Goal: Information Seeking & Learning: Find specific page/section

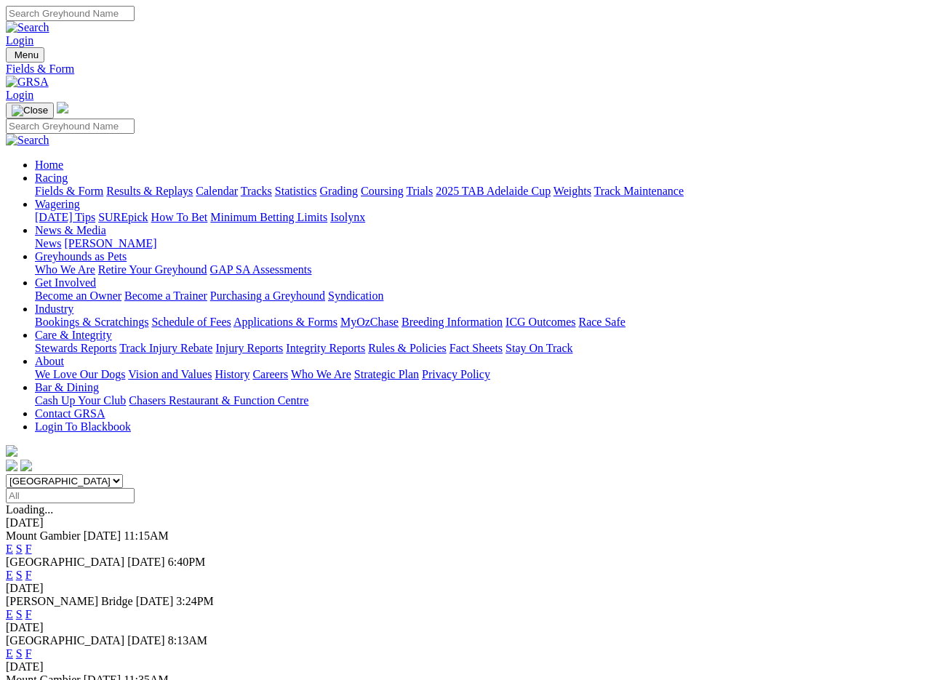
scroll to position [49, 0]
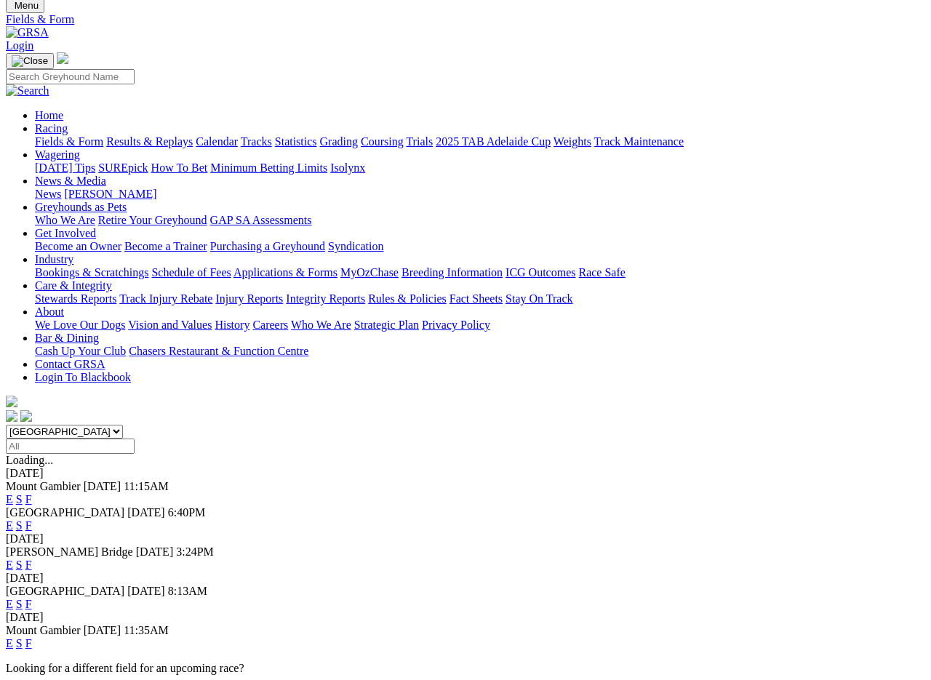
click at [135, 439] on input "Select date" at bounding box center [70, 446] width 129 height 15
click at [123, 425] on select "[GEOGRAPHIC_DATA] [GEOGRAPHIC_DATA] [GEOGRAPHIC_DATA] [GEOGRAPHIC_DATA] [GEOGRA…" at bounding box center [64, 432] width 117 height 14
select select "QLD"
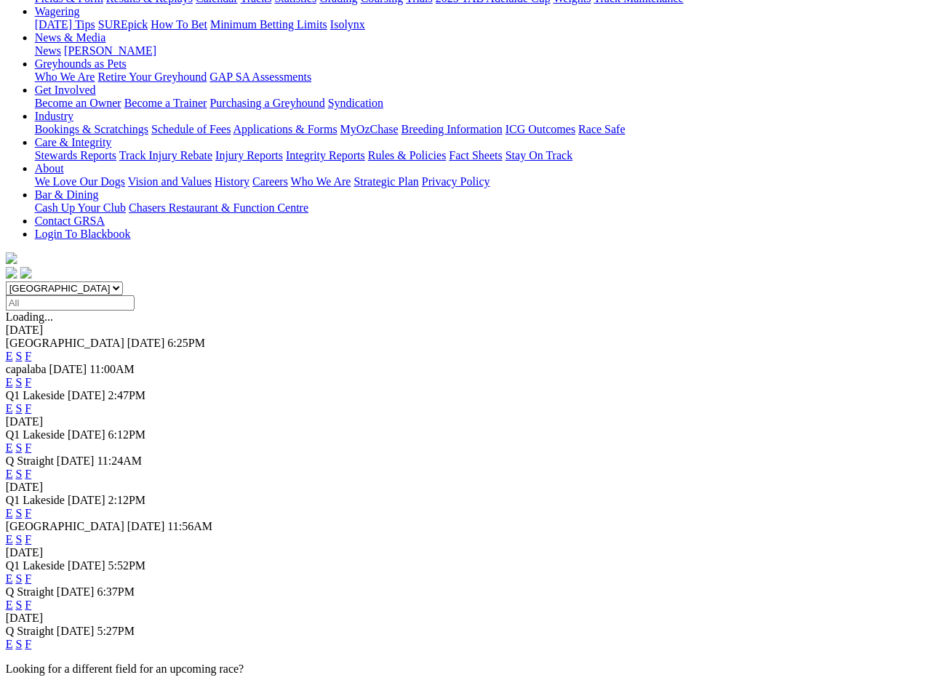
scroll to position [189, 0]
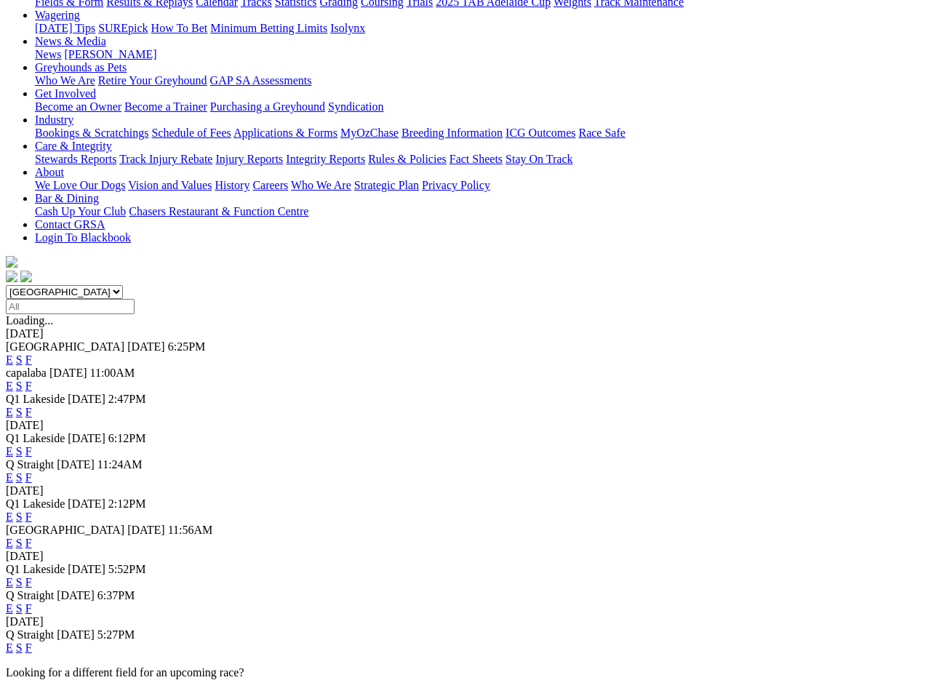
click at [32, 445] on link "F" at bounding box center [28, 451] width 7 height 12
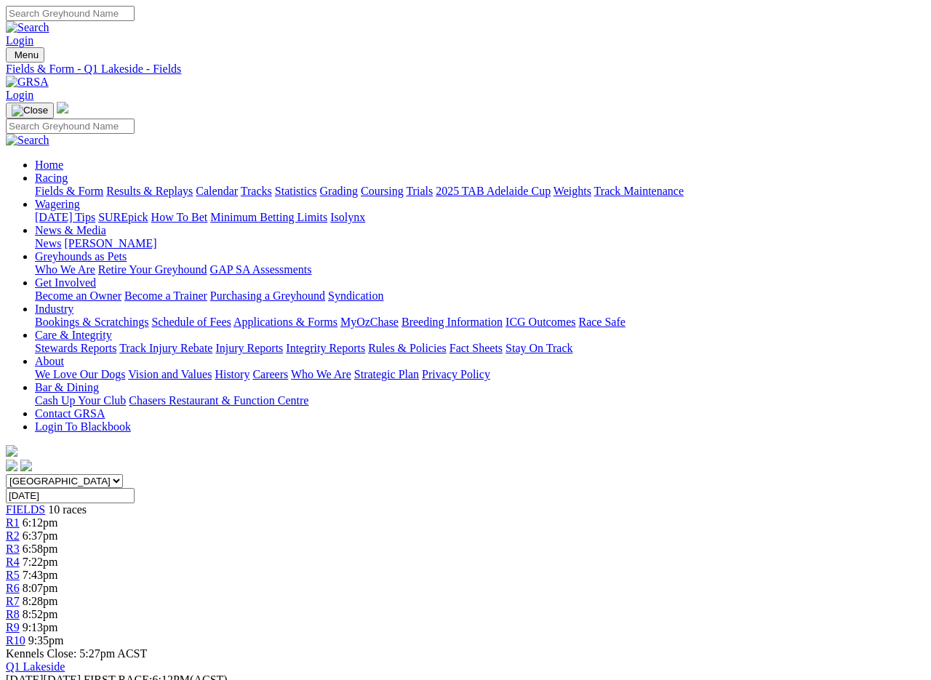
click at [62, 185] on link "Fields & Form" at bounding box center [69, 191] width 68 height 12
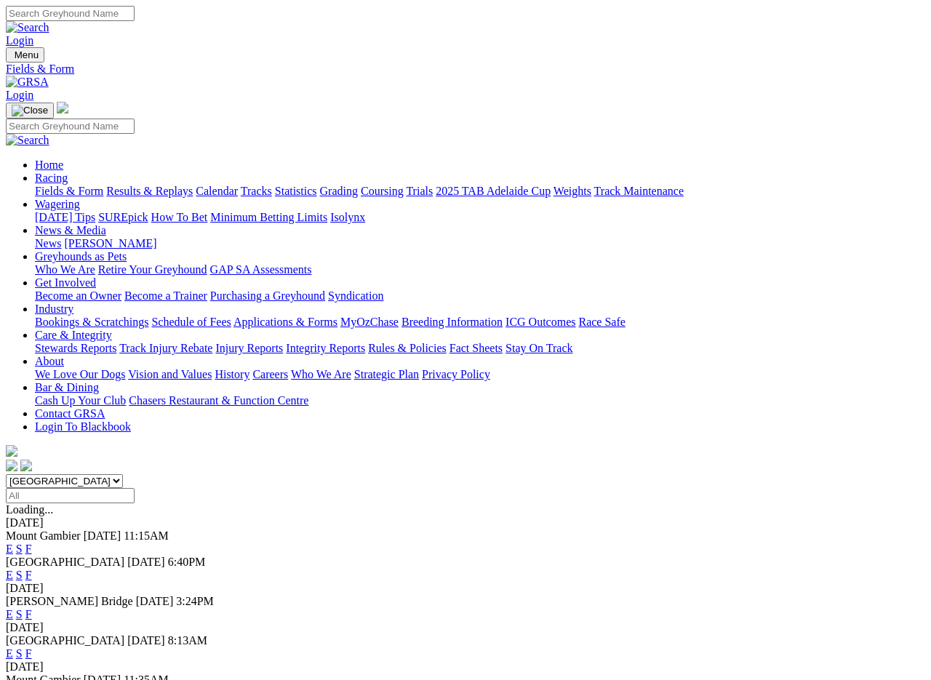
scroll to position [2, 0]
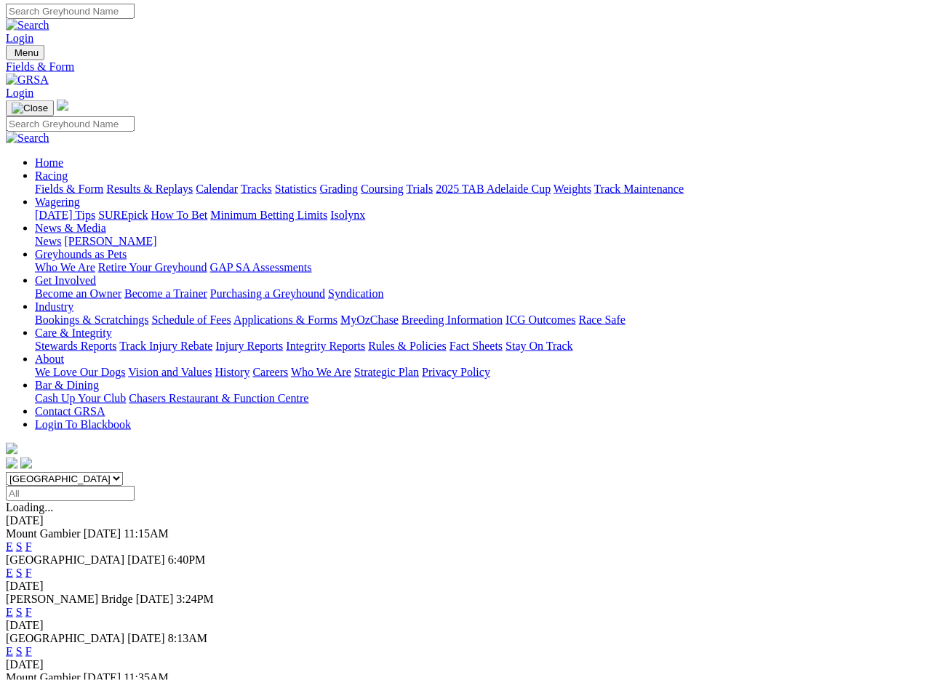
click at [123, 472] on select "[GEOGRAPHIC_DATA] [GEOGRAPHIC_DATA] [GEOGRAPHIC_DATA] [GEOGRAPHIC_DATA] [GEOGRA…" at bounding box center [64, 479] width 117 height 14
select select "QLD"
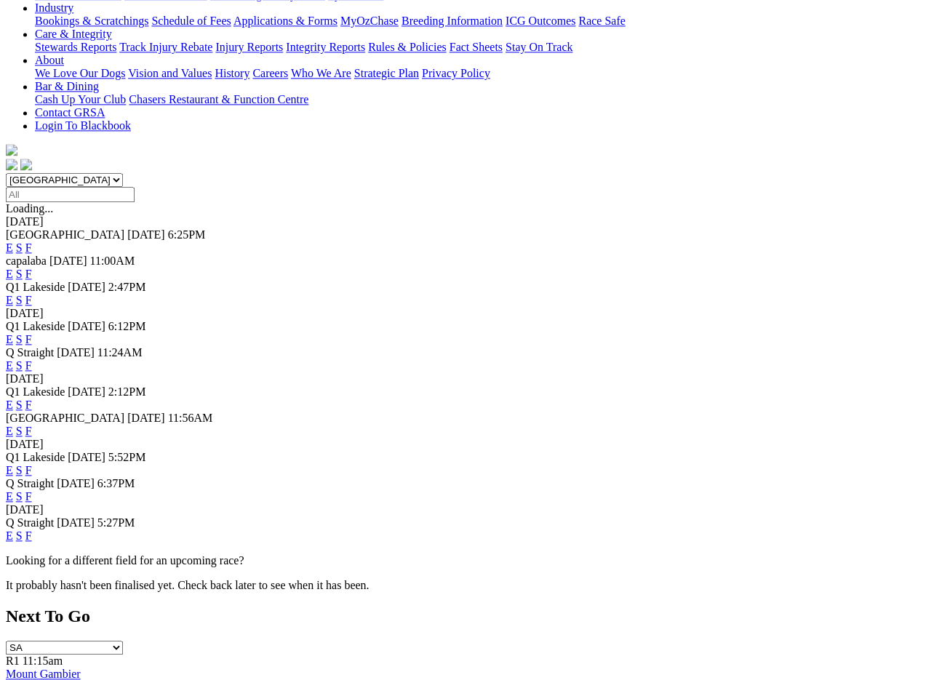
scroll to position [301, 0]
click at [32, 464] on link "F" at bounding box center [28, 470] width 7 height 12
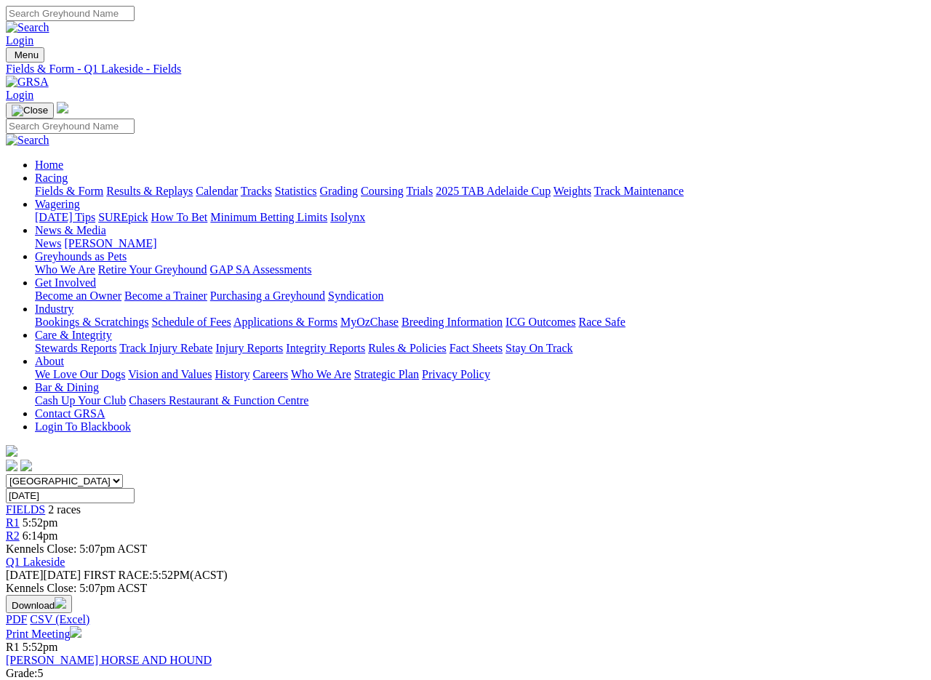
click at [135, 488] on input "Saturday, 30 Aug 2025" at bounding box center [70, 495] width 129 height 15
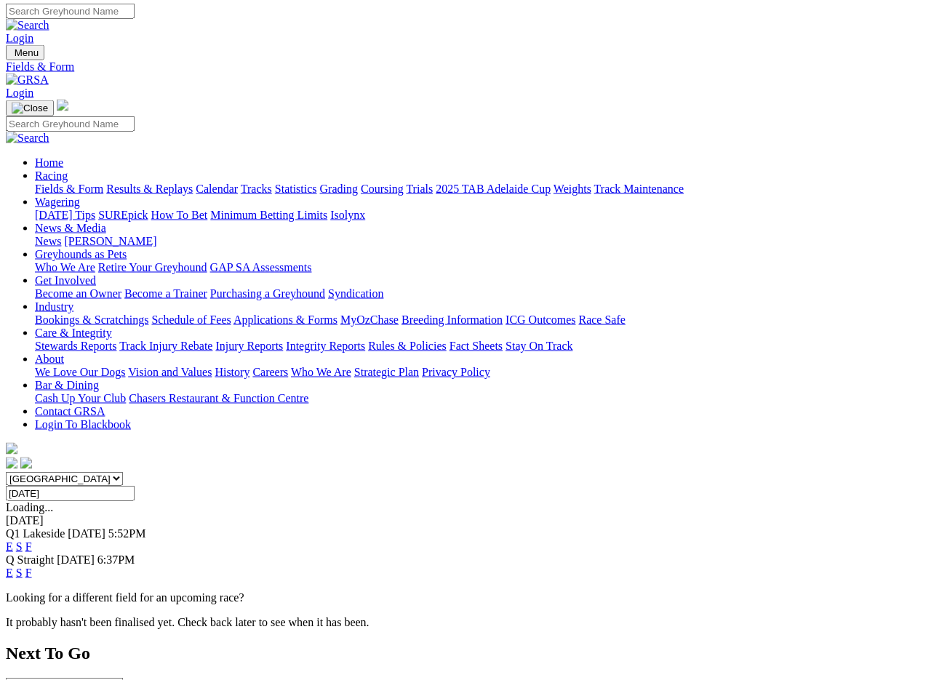
scroll to position [2, 0]
click at [32, 540] on link "F" at bounding box center [28, 546] width 7 height 12
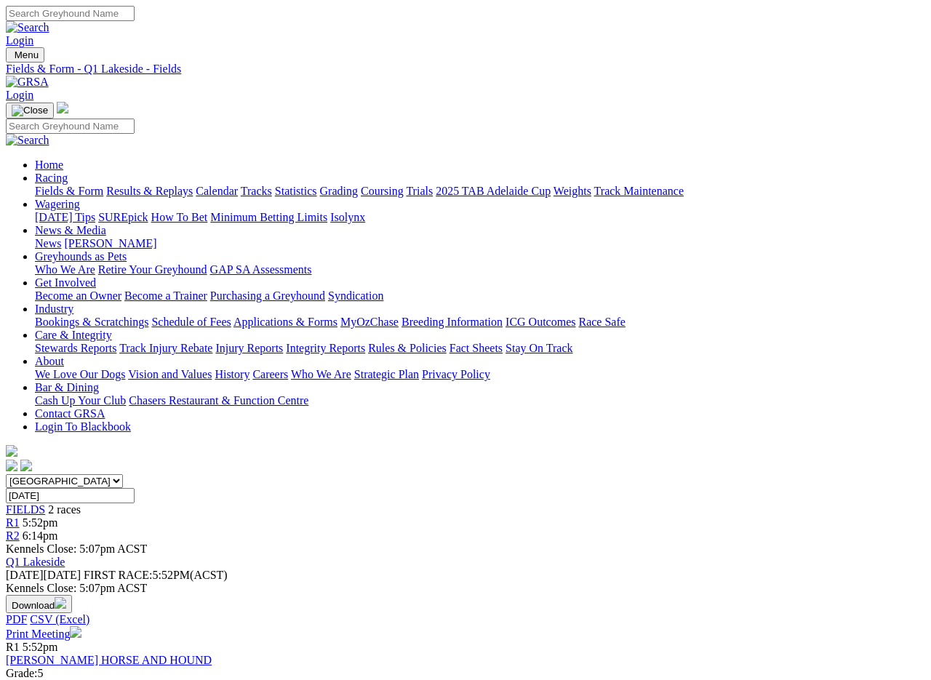
click at [238, 185] on link "Calendar" at bounding box center [217, 191] width 42 height 12
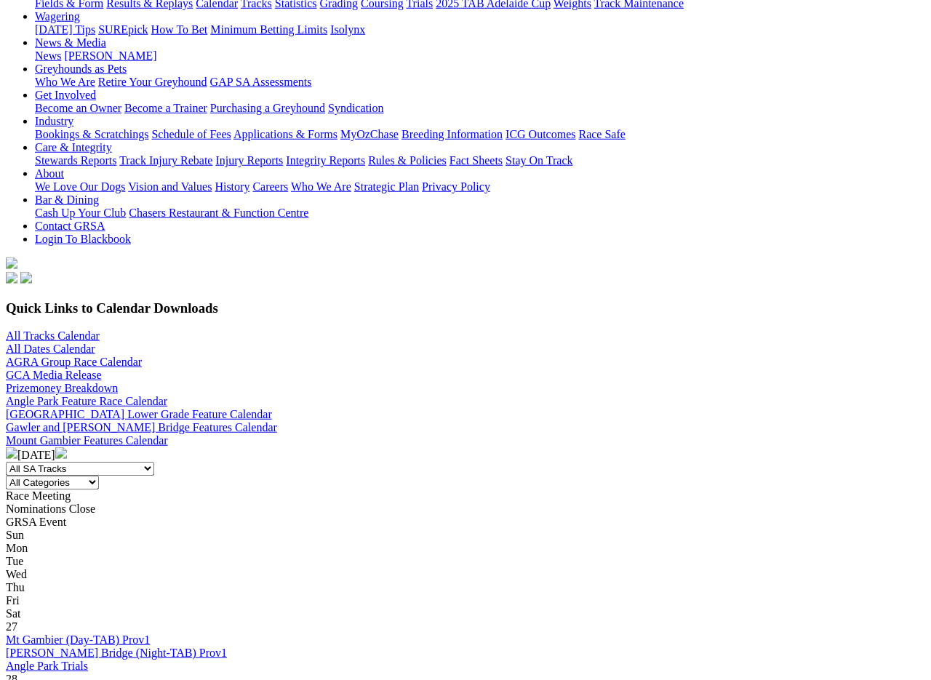
scroll to position [172, 0]
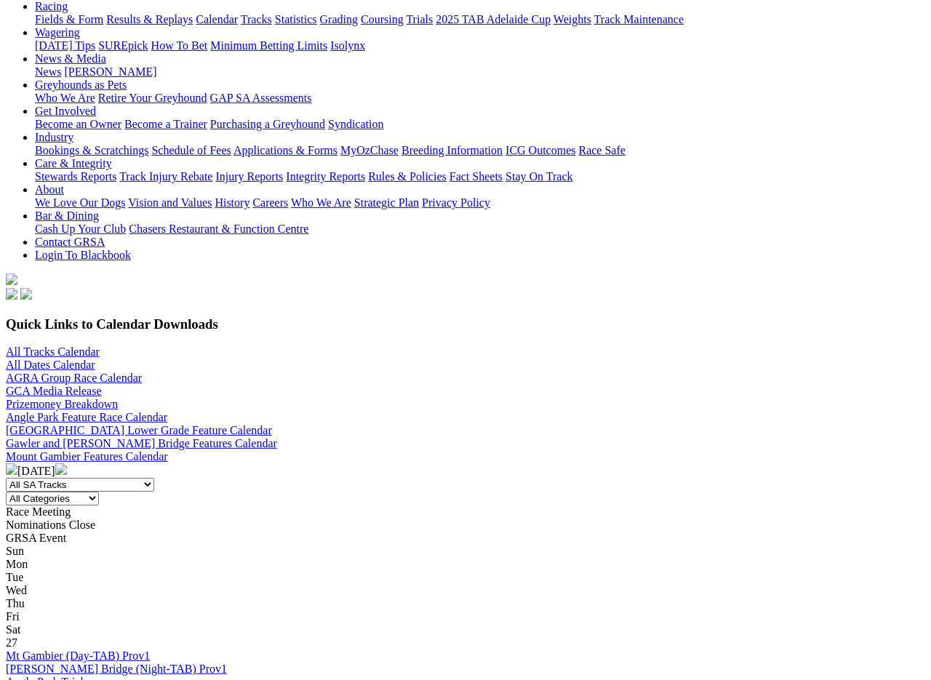
click at [99, 492] on select "All Categories Race Meetings GRSA Events Nomination Dates" at bounding box center [52, 499] width 93 height 14
click at [154, 477] on select "All SA Tracks Angle Park Gawler Mount Gambier Murray Bridge Virginia GOTBA Cour…" at bounding box center [80, 484] width 148 height 14
select select "3"
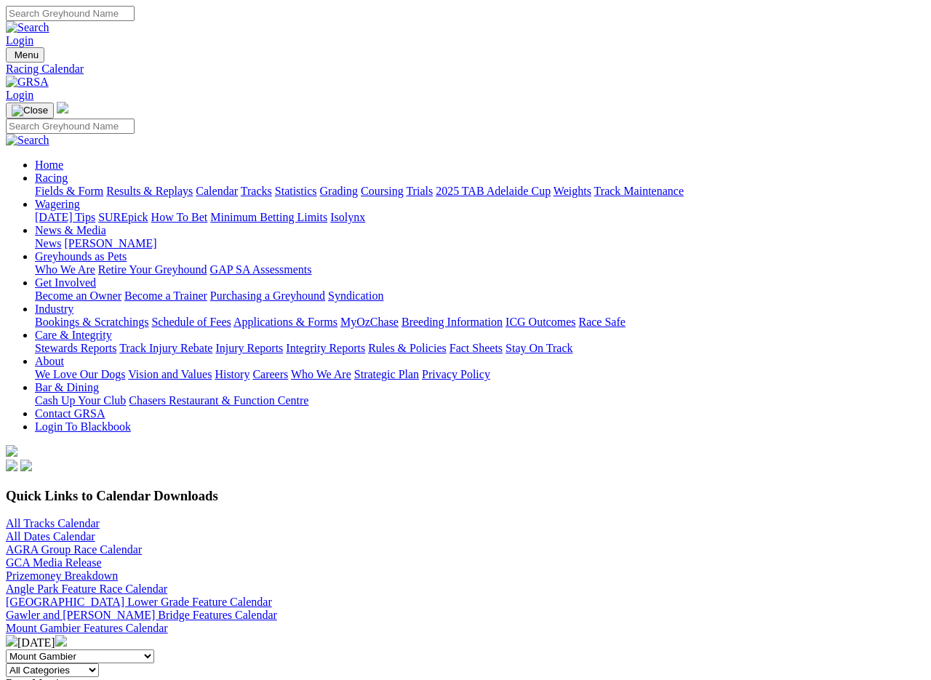
scroll to position [2, 0]
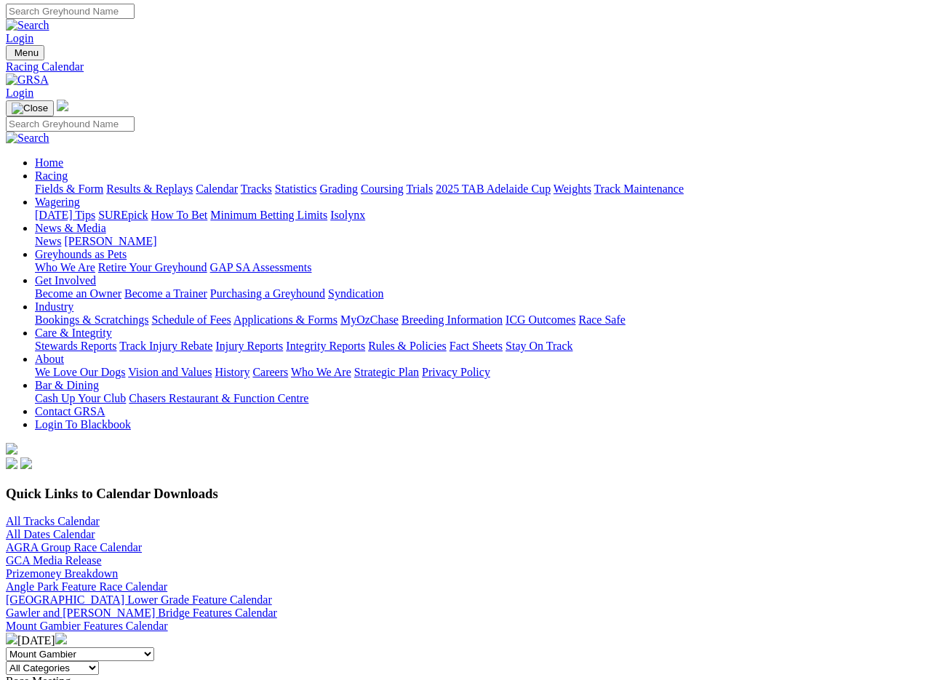
click at [68, 541] on link "AGRA Group Race Calendar" at bounding box center [74, 547] width 136 height 12
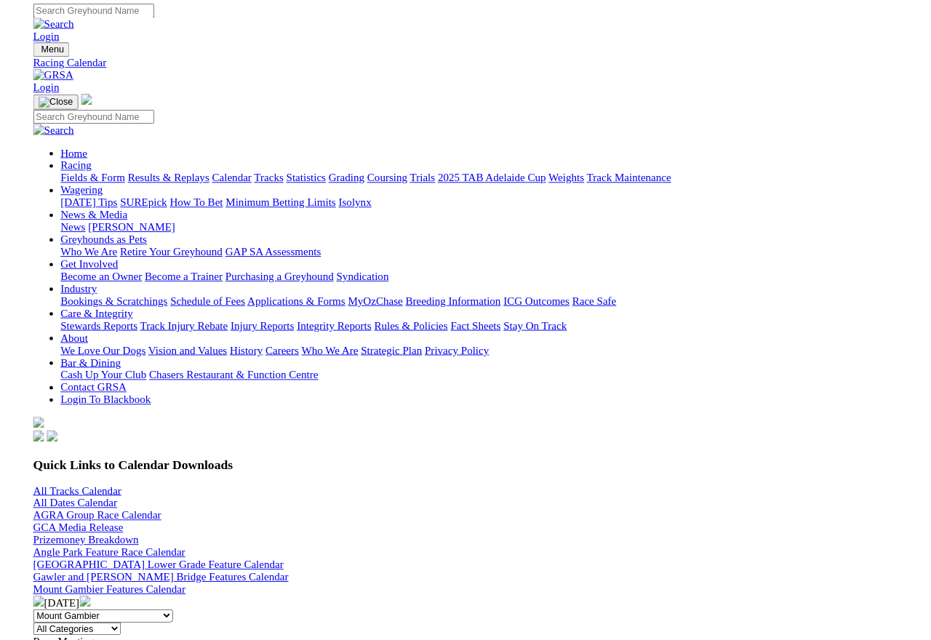
scroll to position [41, 0]
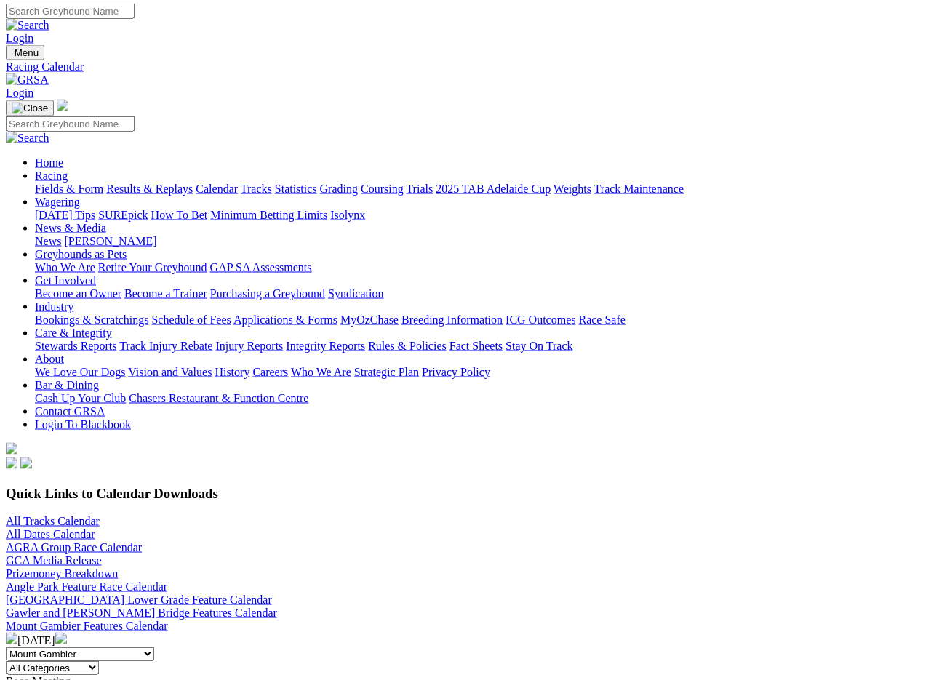
scroll to position [2, 0]
click at [64, 183] on link "Fields & Form" at bounding box center [69, 189] width 68 height 12
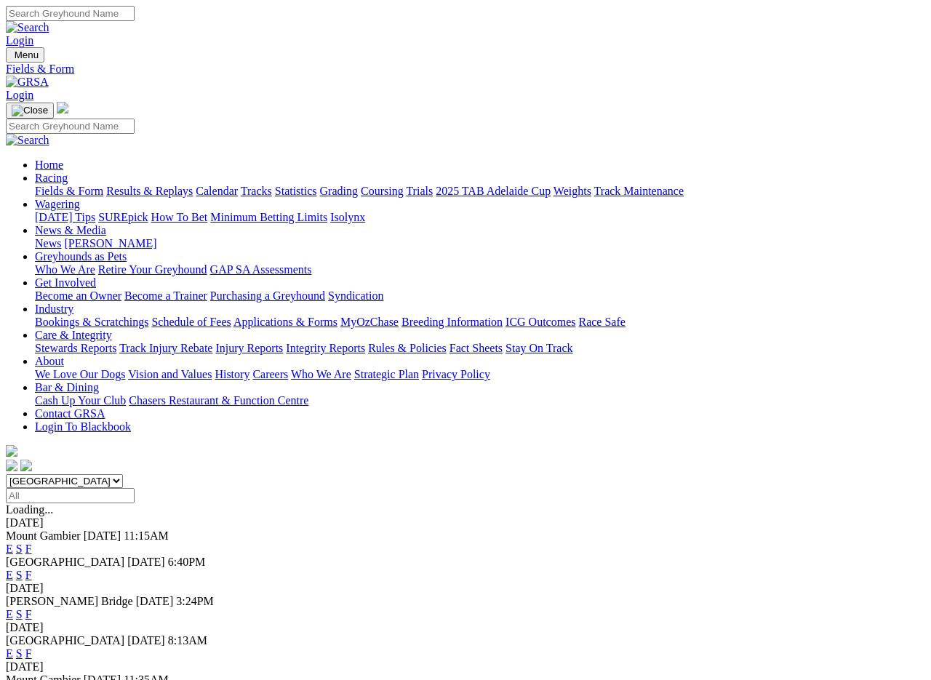
scroll to position [2, 0]
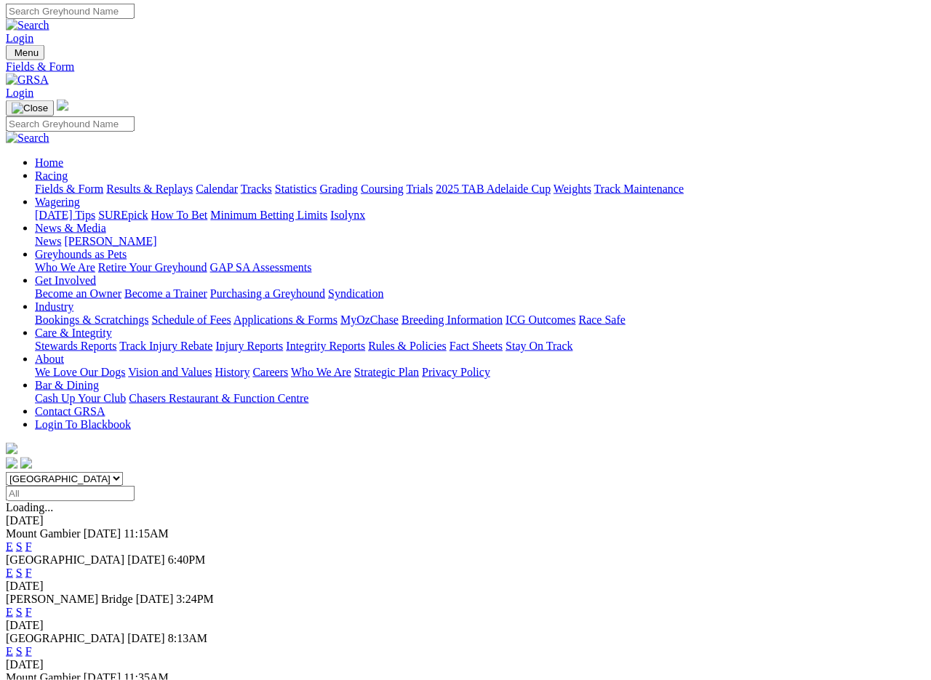
click at [123, 472] on select "[GEOGRAPHIC_DATA] [GEOGRAPHIC_DATA] [GEOGRAPHIC_DATA] [GEOGRAPHIC_DATA] [GEOGRA…" at bounding box center [64, 479] width 117 height 14
select select "QLD"
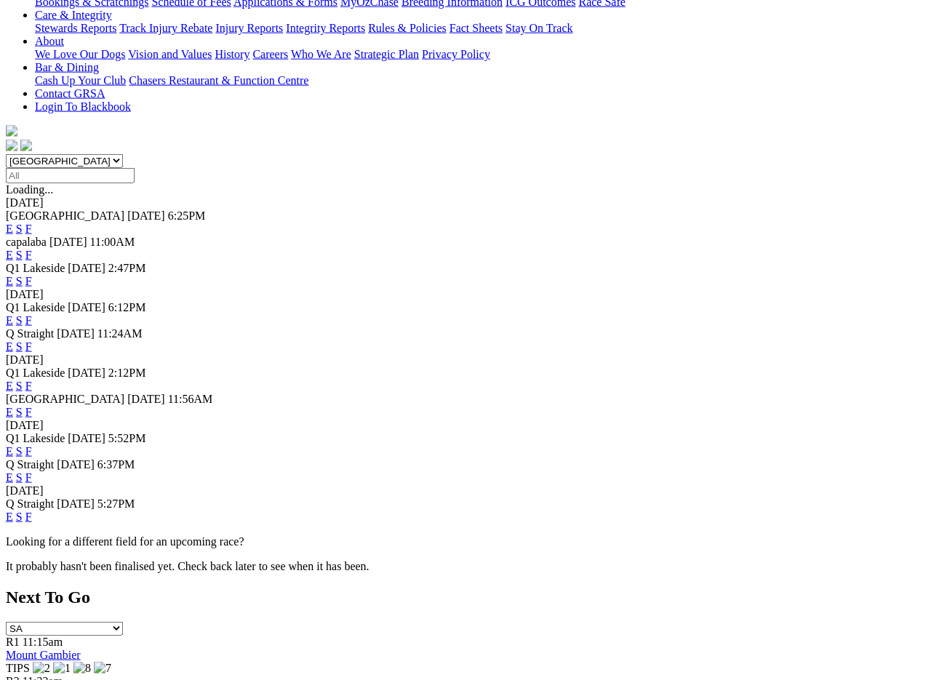
scroll to position [321, 0]
click at [32, 444] on link "F" at bounding box center [28, 450] width 7 height 12
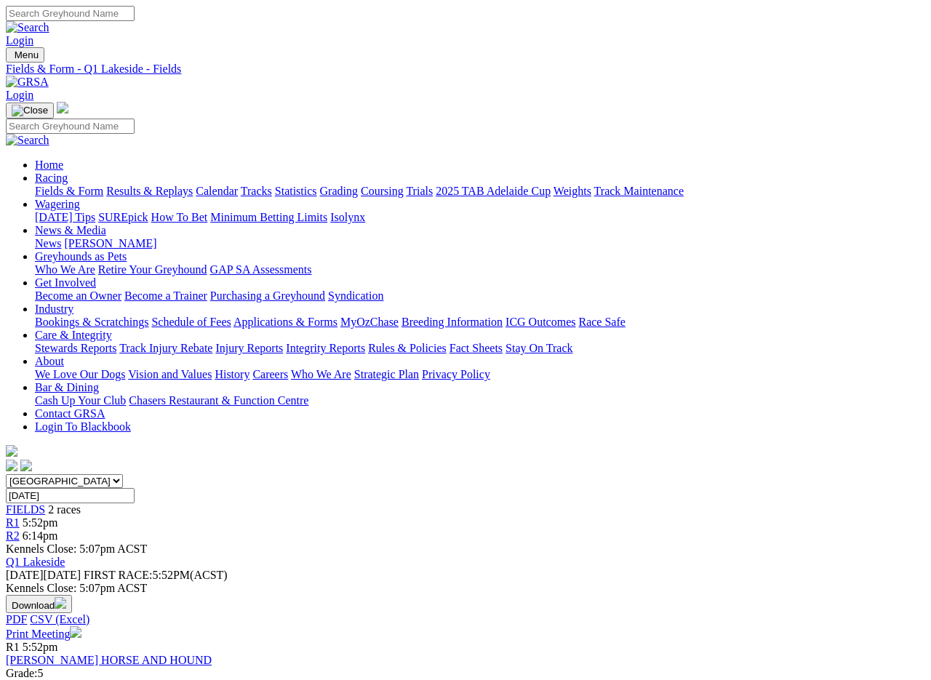
click at [17, 47] on nav "Menu Fields & Form - Q1 Lakeside - Fields Login Home Racing Fields & Form Resul…" at bounding box center [465, 260] width 919 height 427
click at [20, 6] on div "Login" at bounding box center [465, 26] width 919 height 41
click at [23, 50] on nav "Menu Fields & Form - Q1 Lakeside - Fields Login Home Racing Fields & Form Resul…" at bounding box center [465, 260] width 919 height 427
click at [18, 11] on div "Login" at bounding box center [465, 26] width 919 height 41
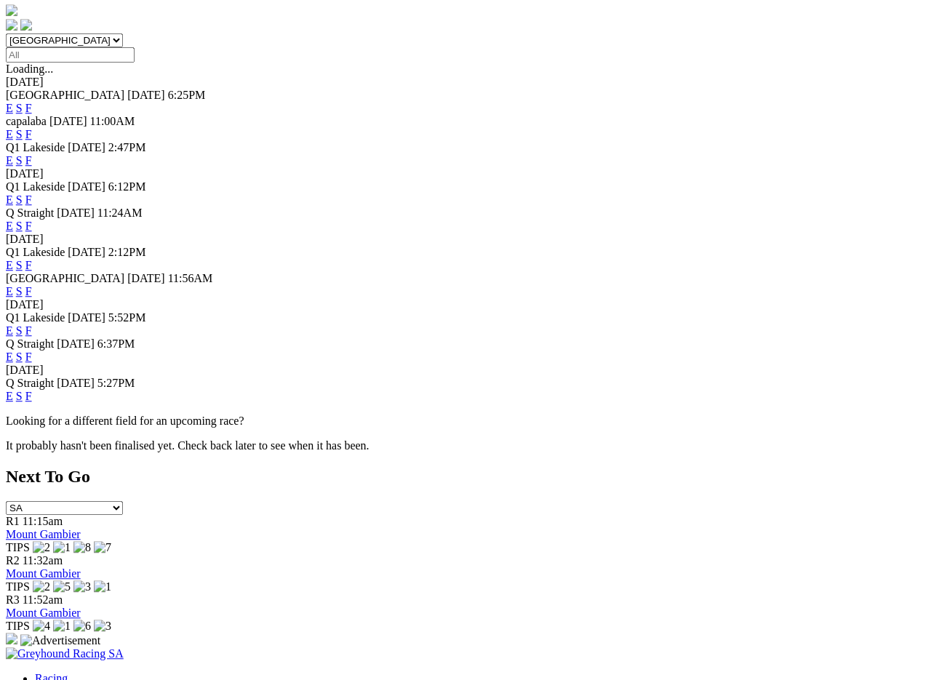
scroll to position [441, 0]
click at [32, 353] on link "F" at bounding box center [28, 357] width 7 height 12
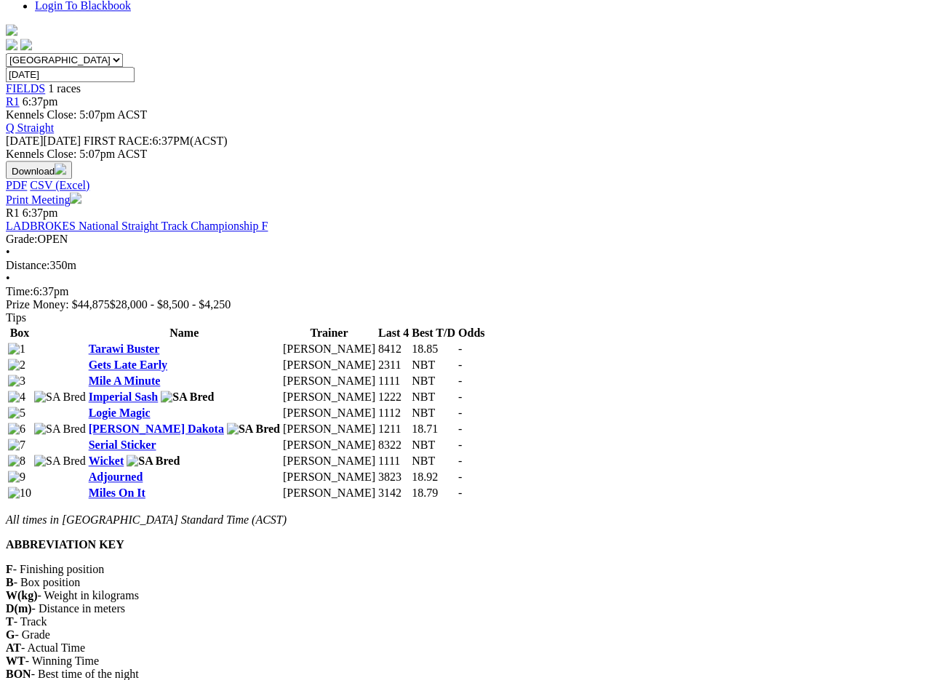
scroll to position [479, 0]
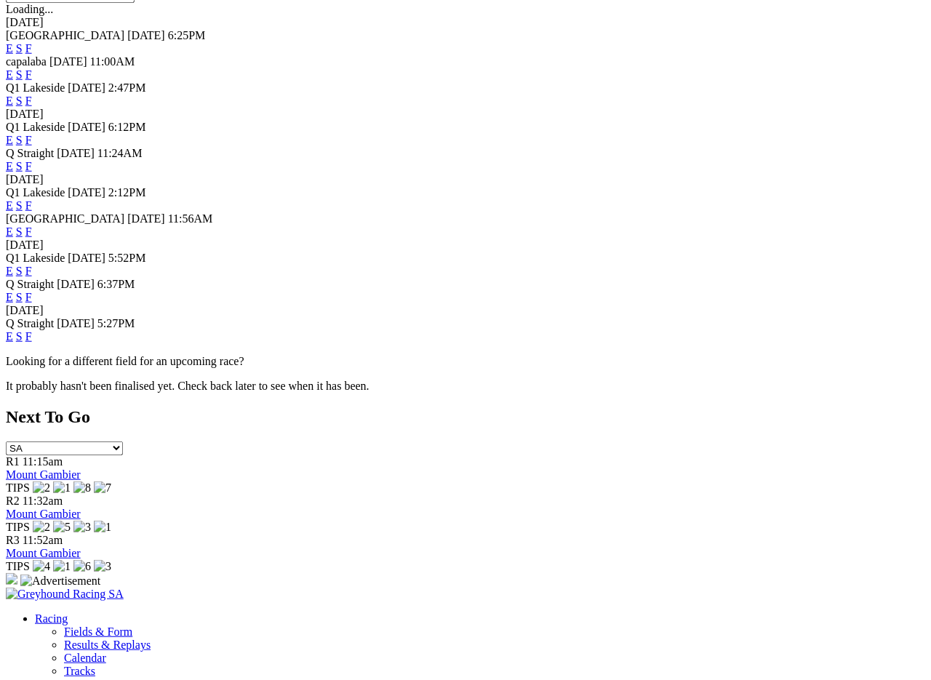
scroll to position [501, 0]
click at [23, 264] on link "S" at bounding box center [19, 270] width 7 height 12
